Goal: Information Seeking & Learning: Learn about a topic

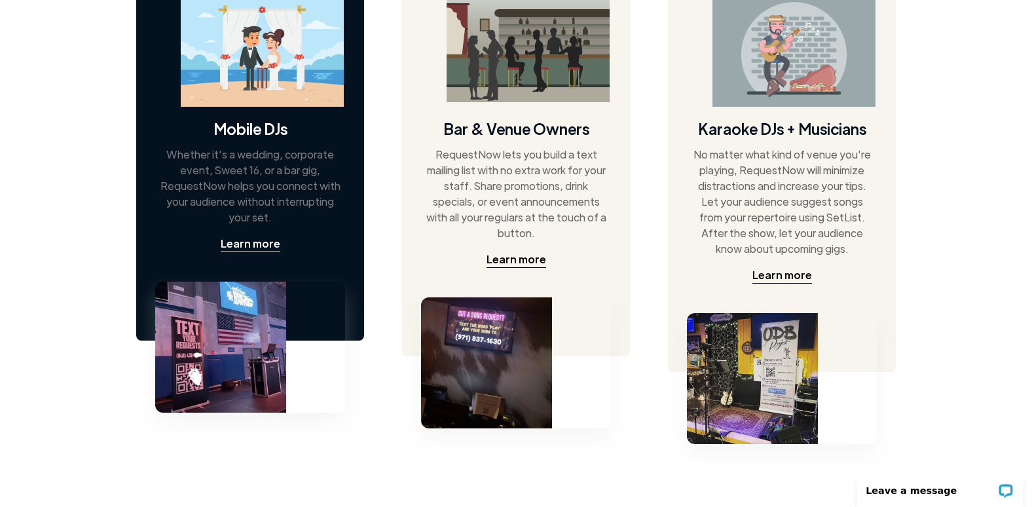
scroll to position [655, 0]
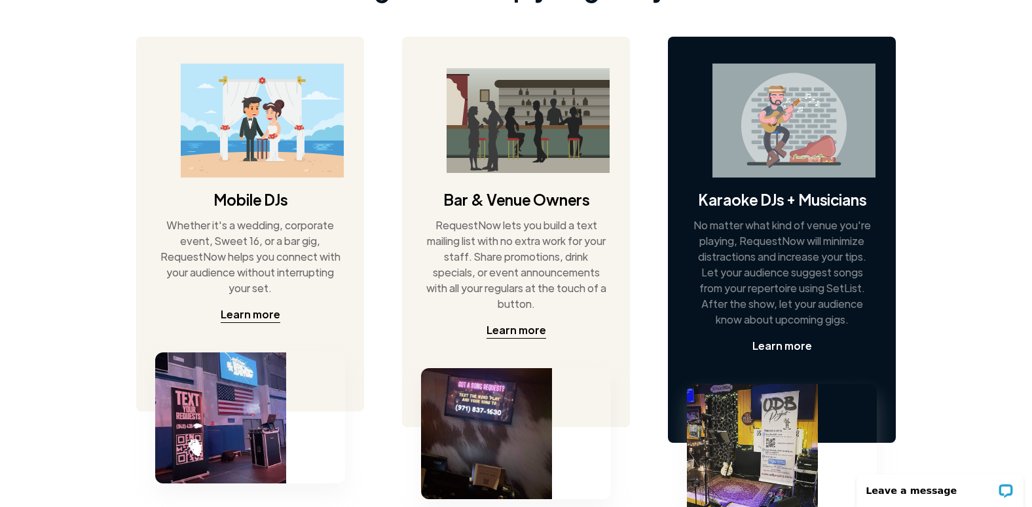
click at [785, 341] on div "Learn more" at bounding box center [783, 346] width 60 height 16
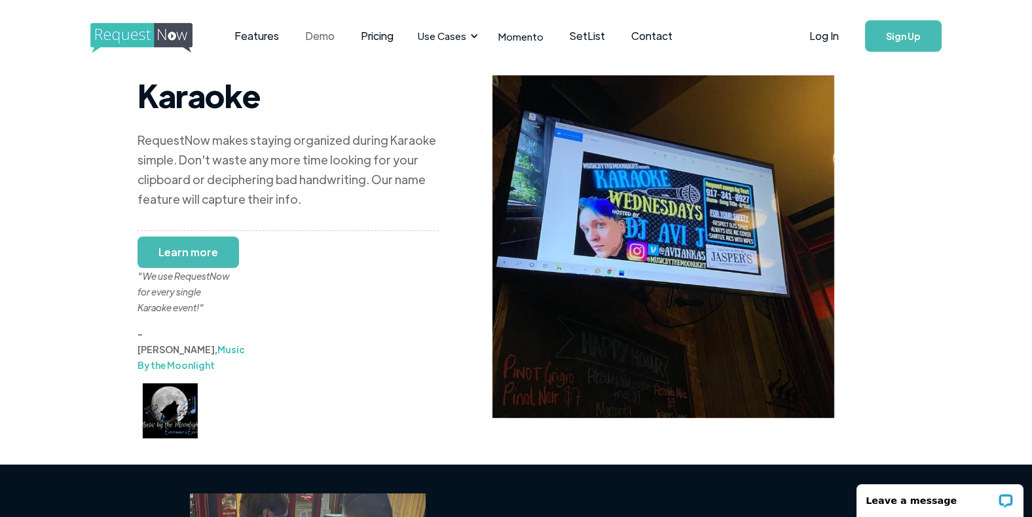
click at [309, 33] on link "Demo" at bounding box center [320, 36] width 56 height 41
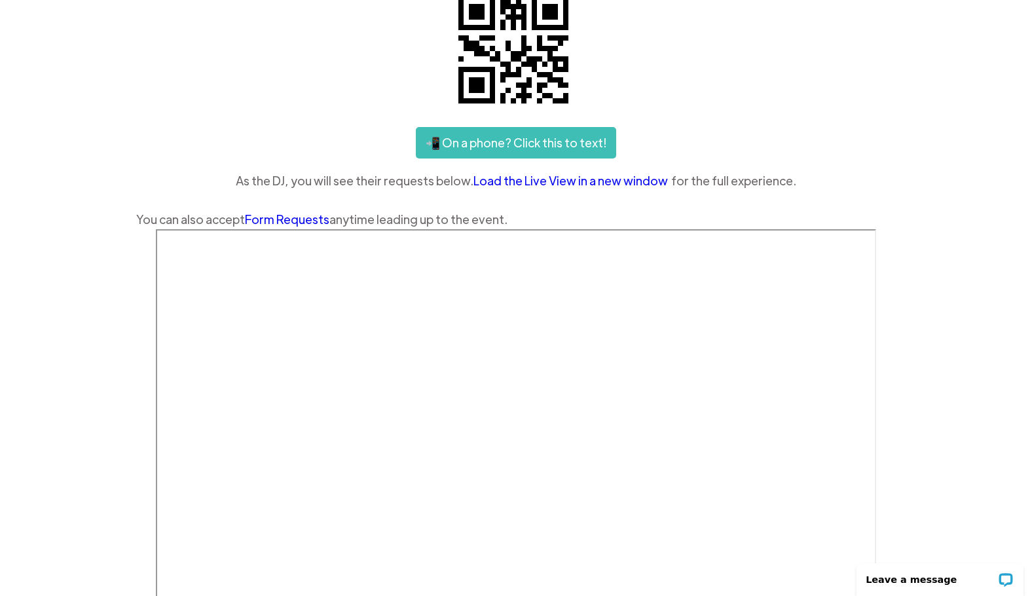
scroll to position [262, 0]
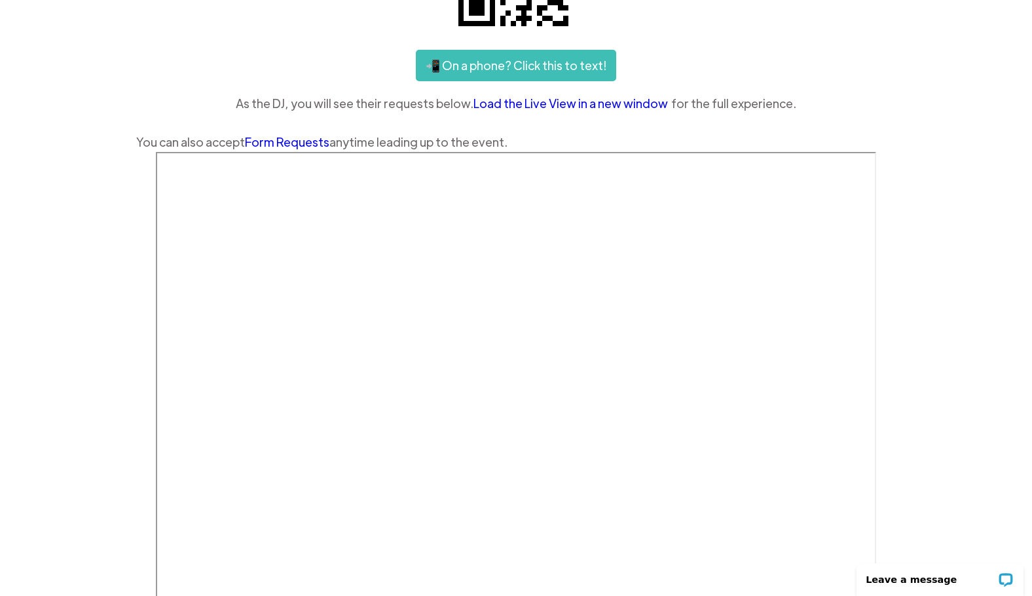
click at [533, 107] on link "Load the Live View in a new window" at bounding box center [573, 104] width 198 height 20
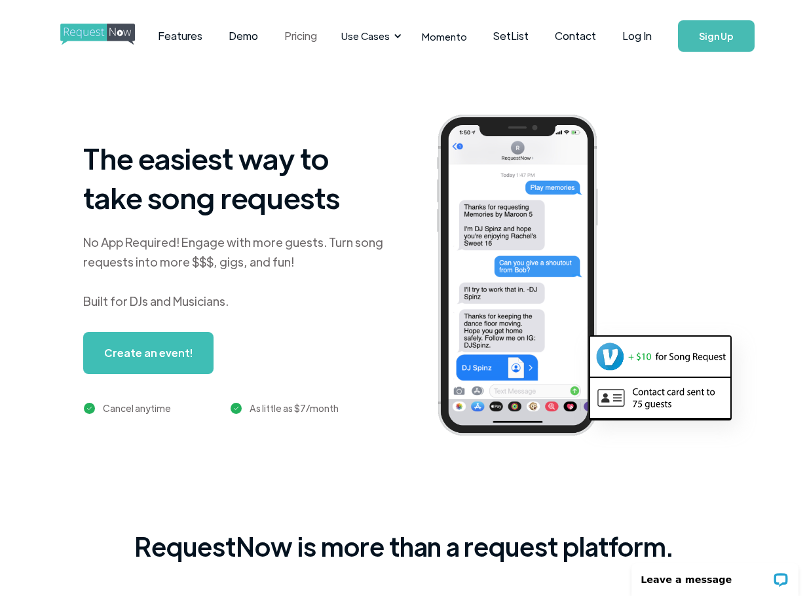
click at [305, 43] on link "Pricing" at bounding box center [300, 36] width 59 height 41
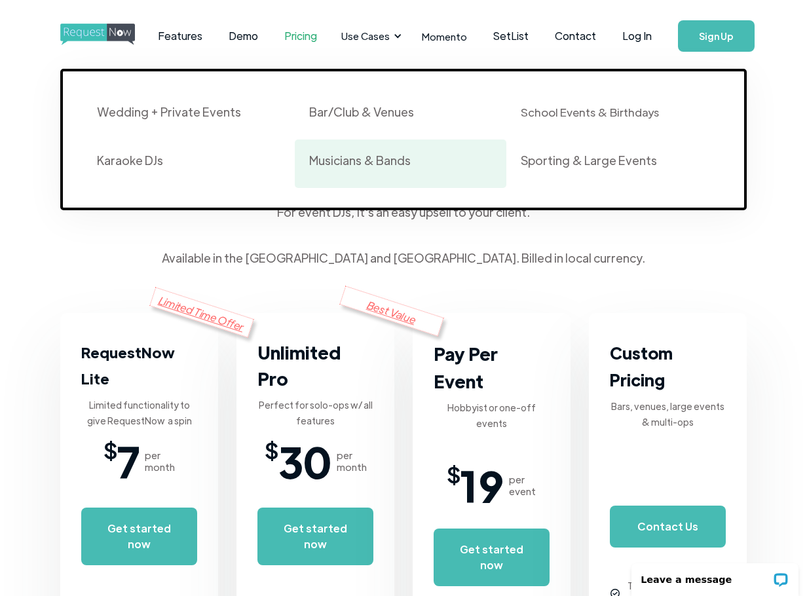
click at [367, 156] on div "Musicians & Bands" at bounding box center [360, 161] width 102 height 16
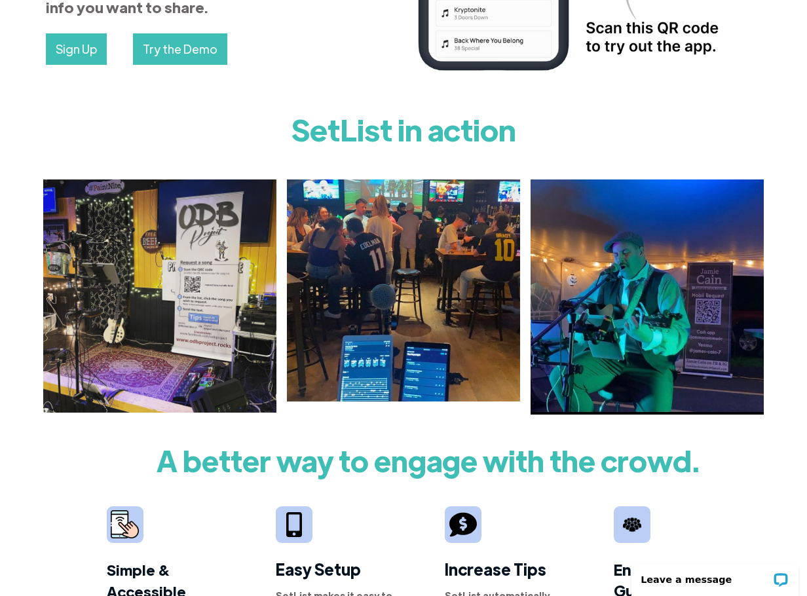
scroll to position [262, 0]
